Goal: Navigation & Orientation: Find specific page/section

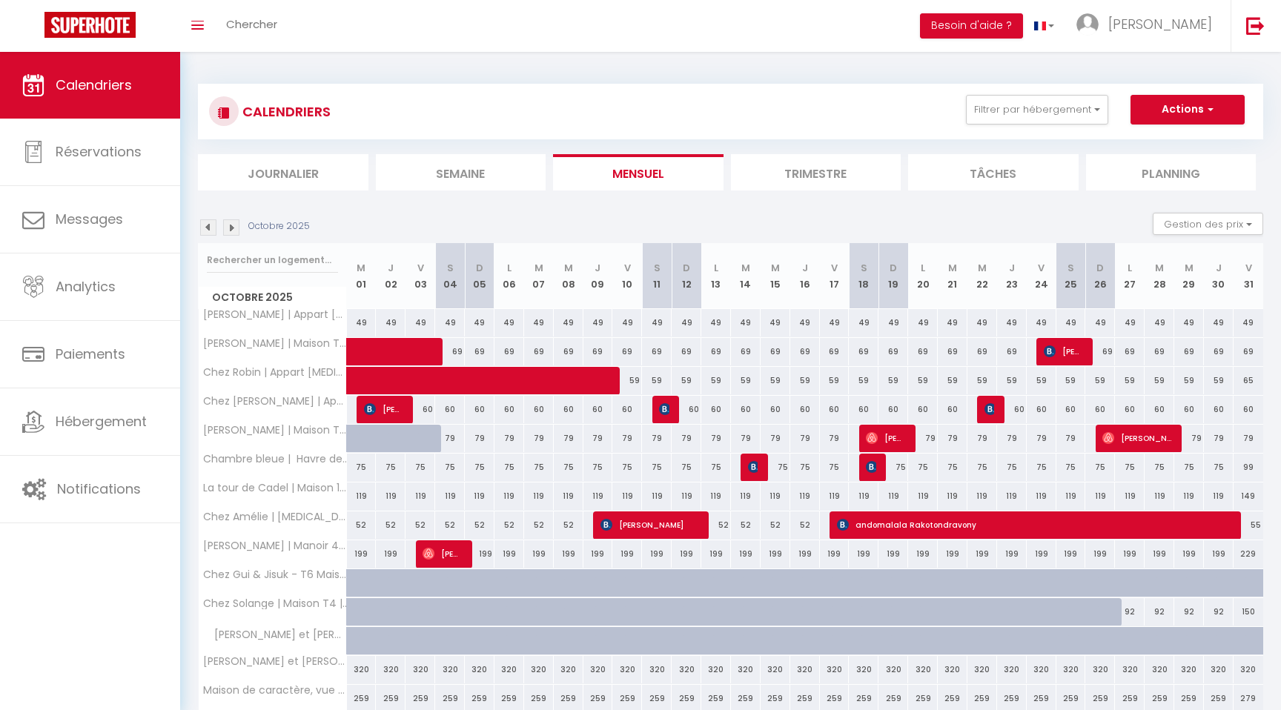
click at [127, 84] on span "Calendriers" at bounding box center [94, 85] width 76 height 19
